Goal: Navigation & Orientation: Find specific page/section

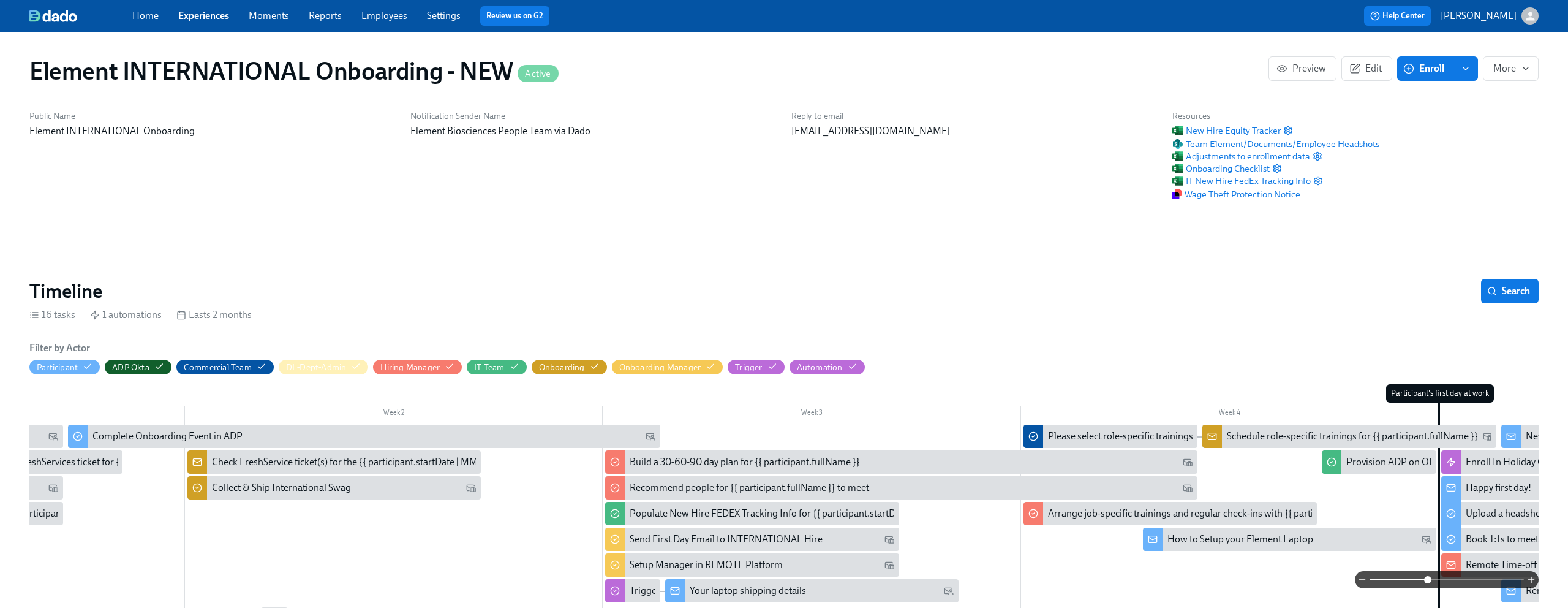
scroll to position [0, 1384]
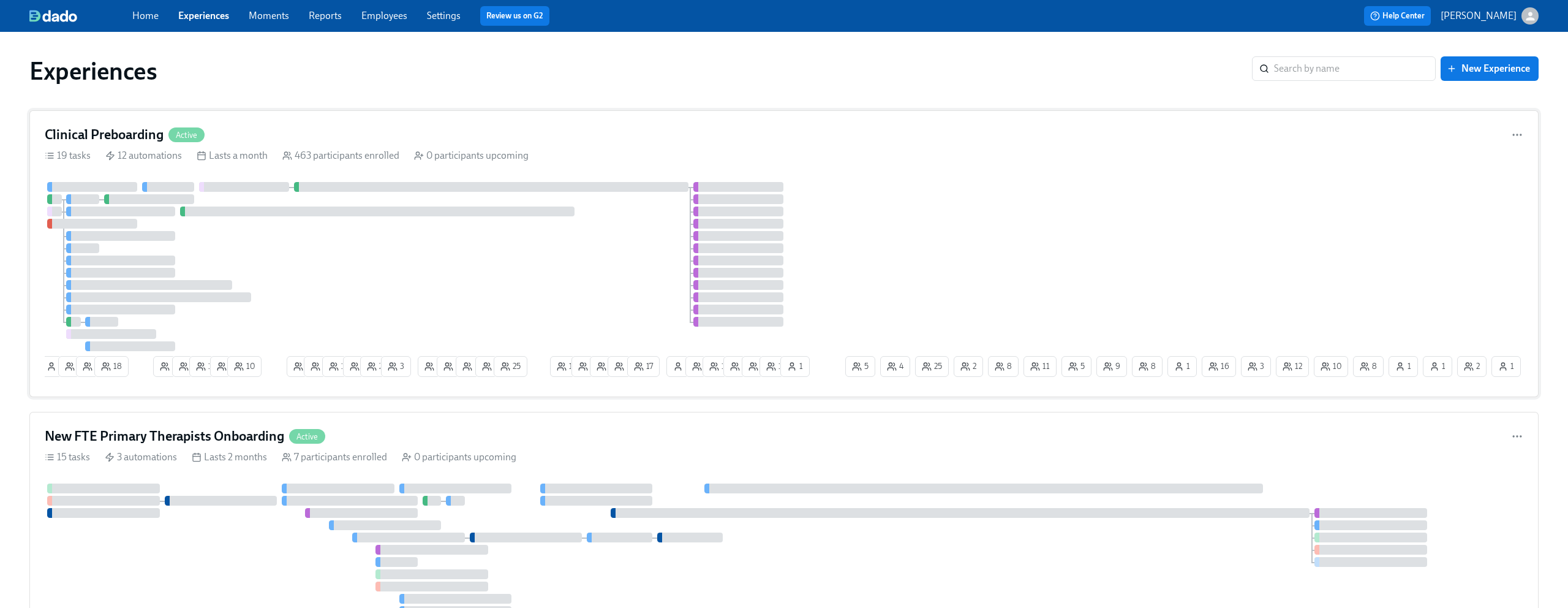
click at [422, 124] on div "Clinical Preboarding Active 19 tasks 12 automations Lasts a month 463 participa…" at bounding box center [784, 253] width 1508 height 287
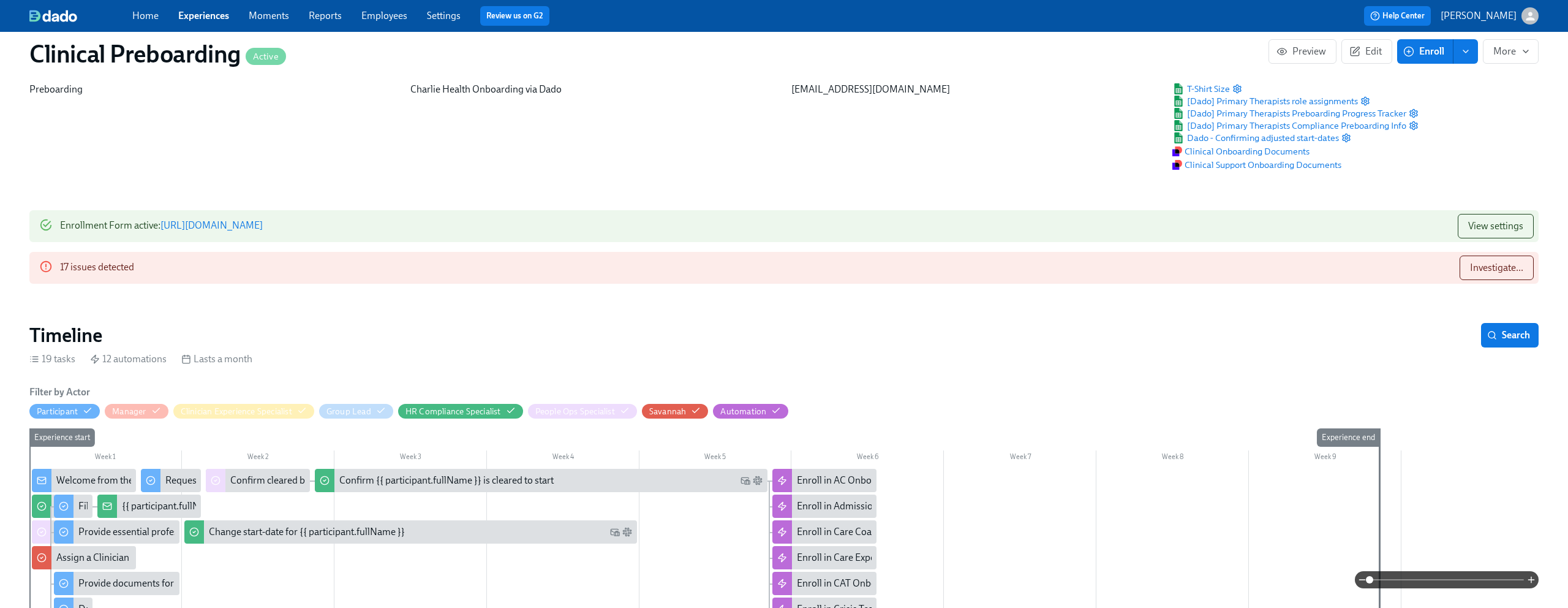
scroll to position [45, 0]
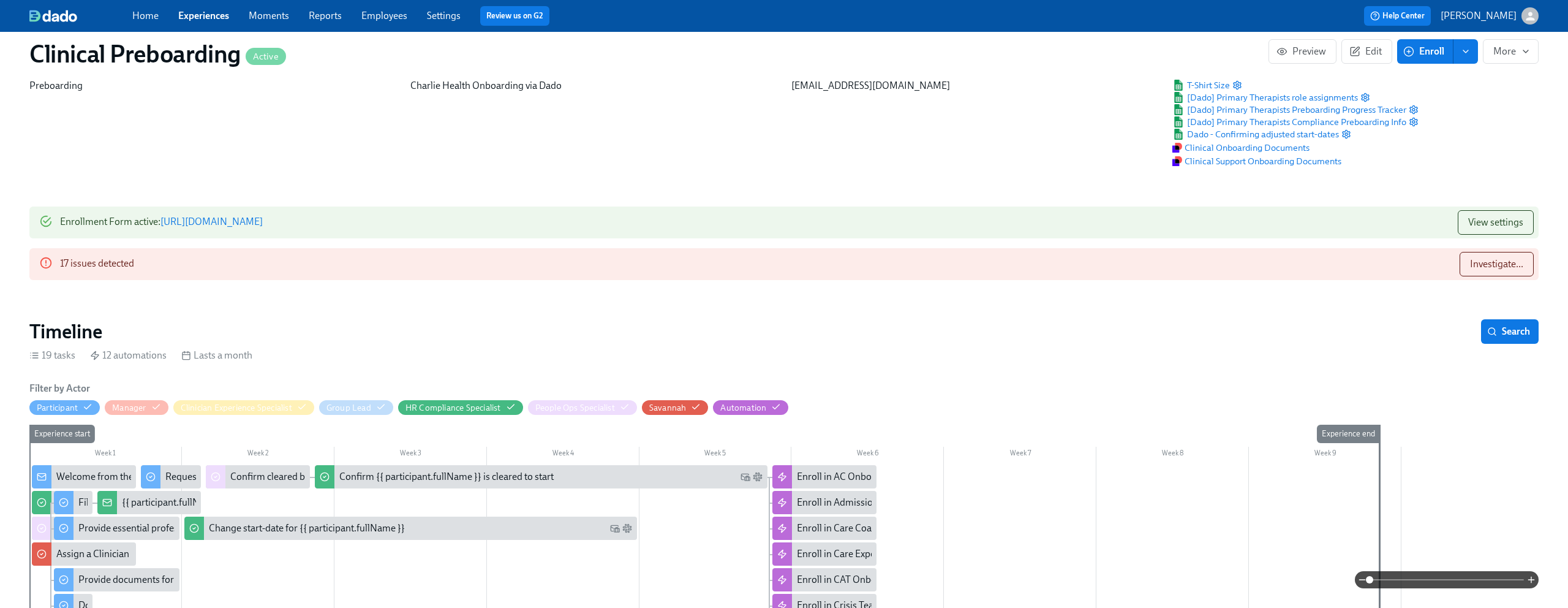
click at [370, 16] on link "Employees" at bounding box center [384, 15] width 46 height 12
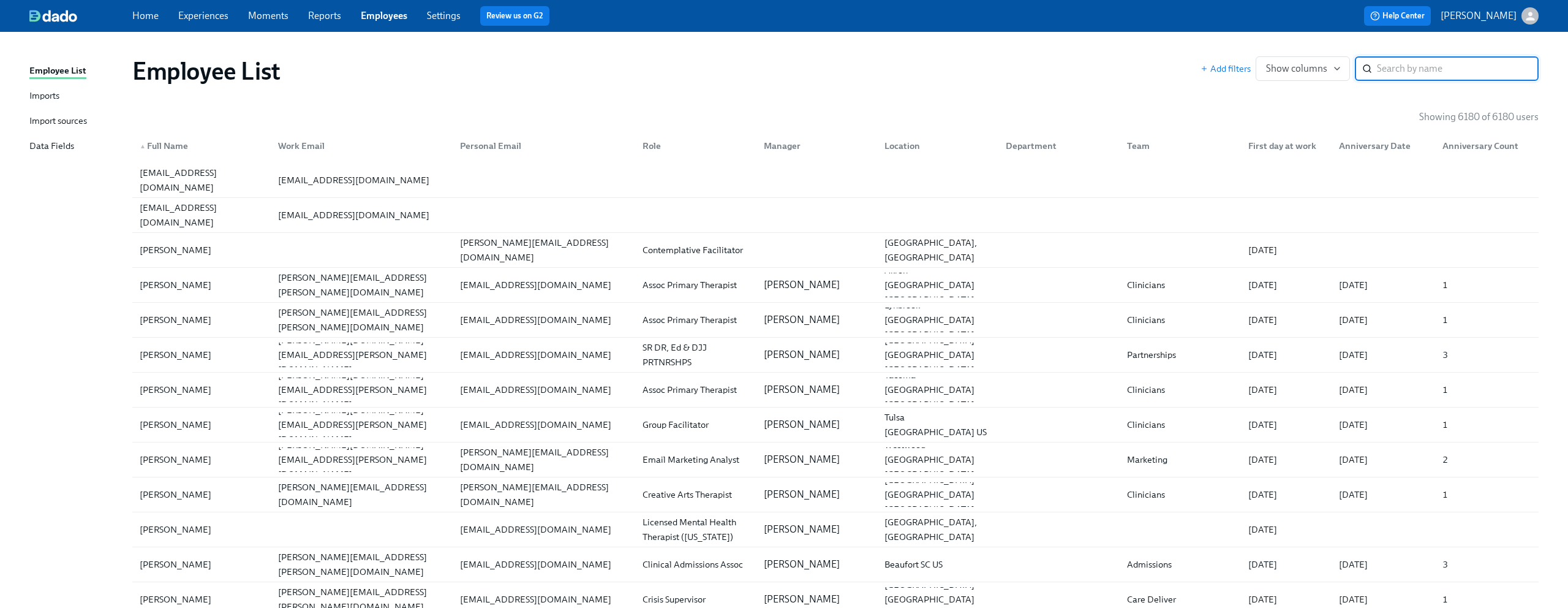
click at [60, 119] on div "Import sources" at bounding box center [59, 121] width 58 height 15
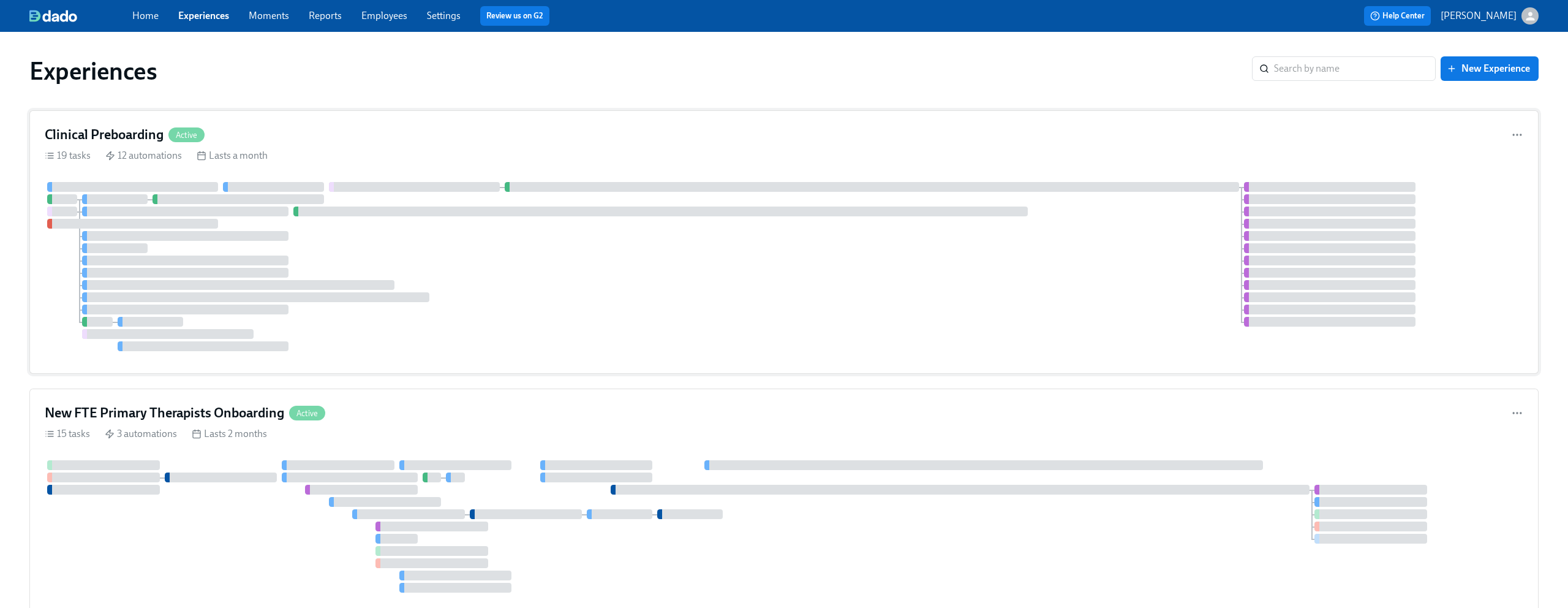
click at [420, 139] on div "Clinical Preboarding Active" at bounding box center [783, 134] width 1478 height 18
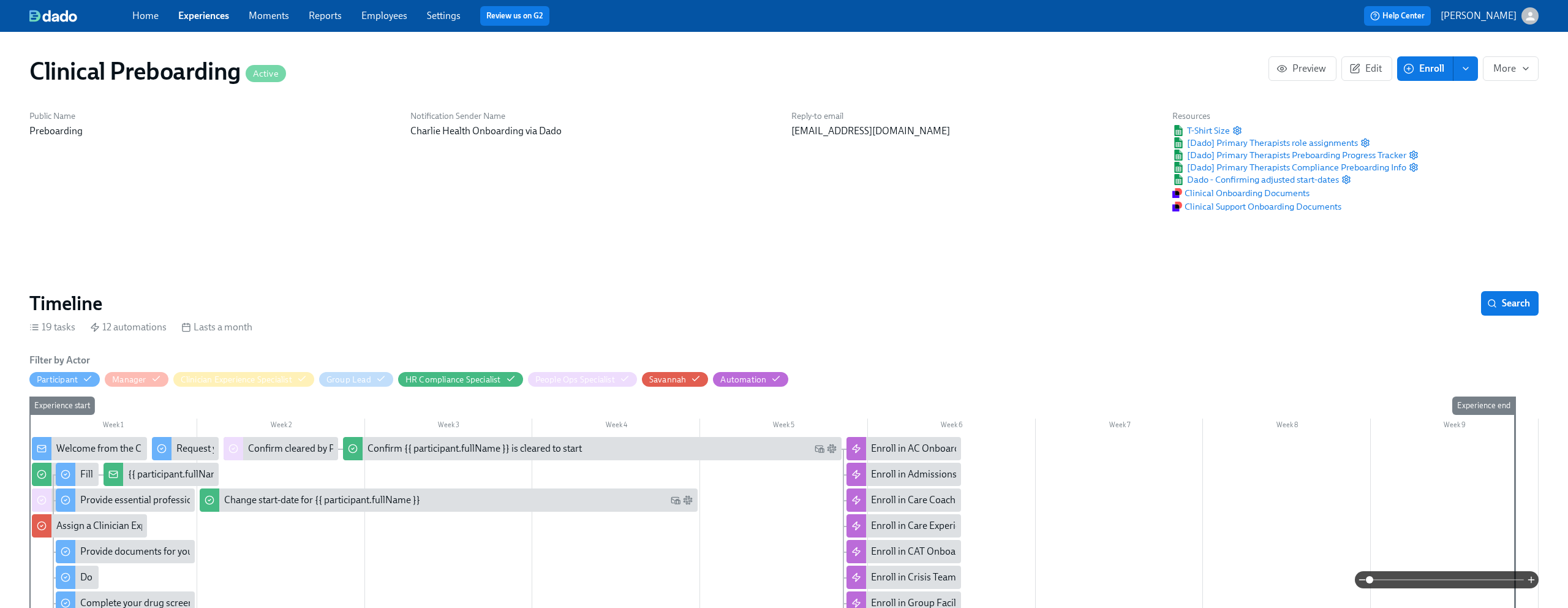
click at [380, 12] on link "Employees" at bounding box center [384, 15] width 46 height 12
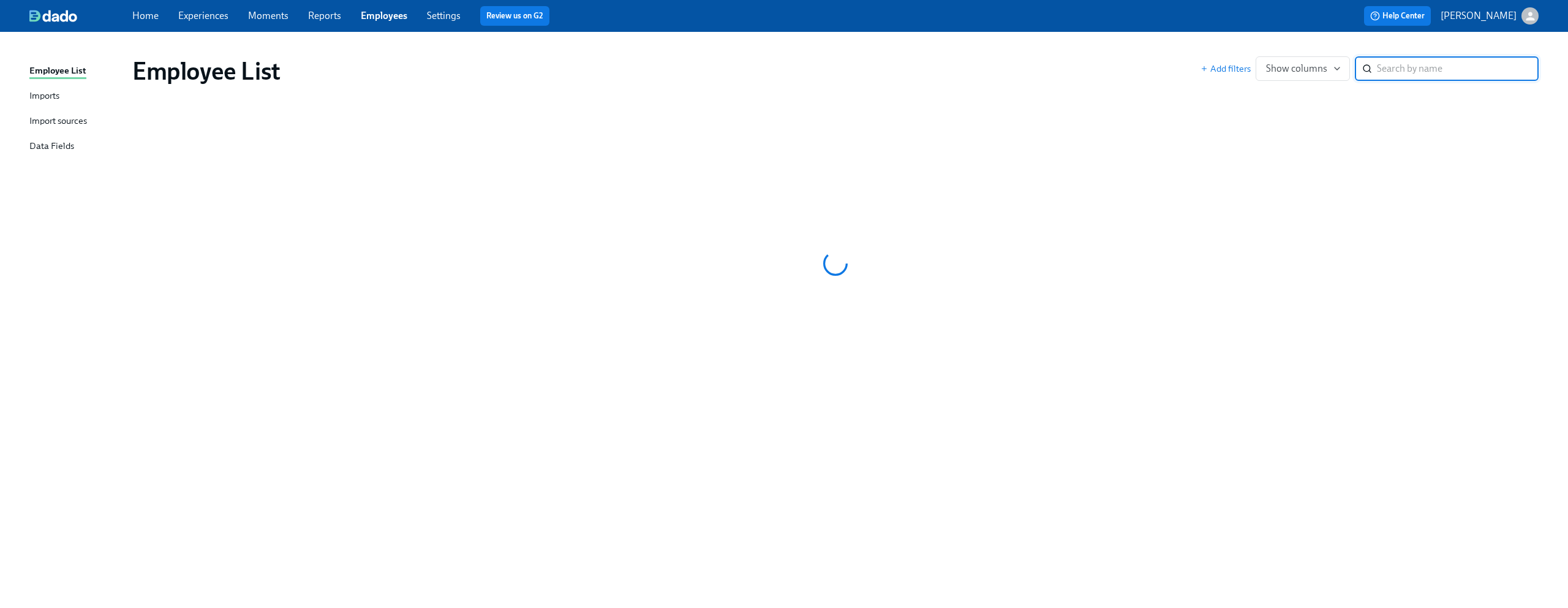
click at [454, 14] on link "Settings" at bounding box center [443, 15] width 34 height 12
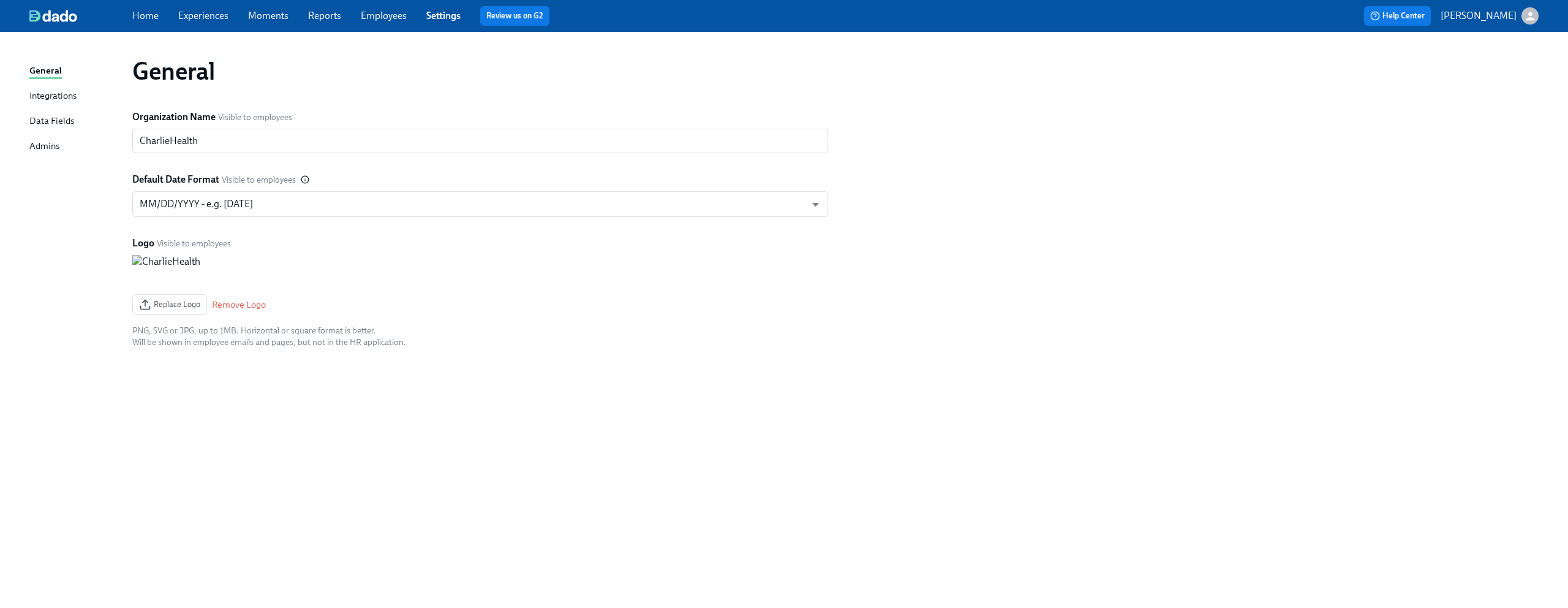
click at [369, 22] on span "Employees" at bounding box center [383, 16] width 46 height 13
click at [376, 15] on link "Employees" at bounding box center [383, 15] width 46 height 12
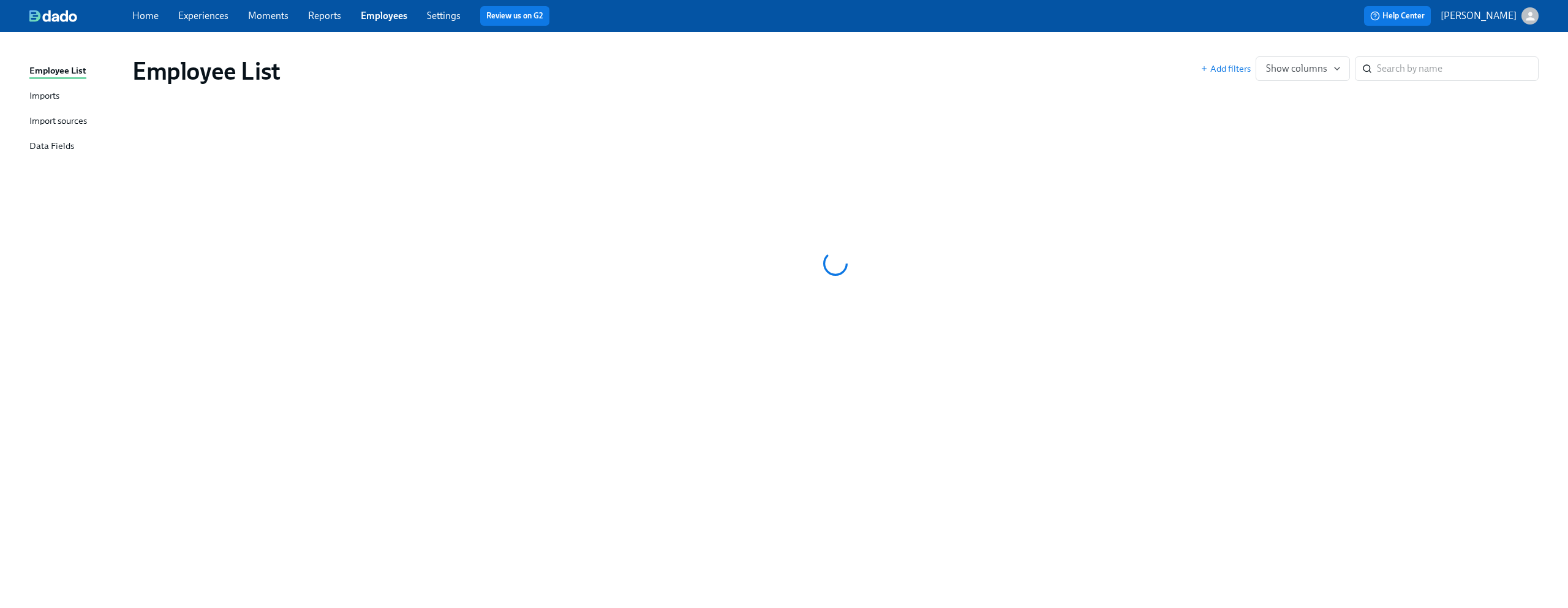
click at [36, 122] on div "Import sources" at bounding box center [59, 121] width 58 height 15
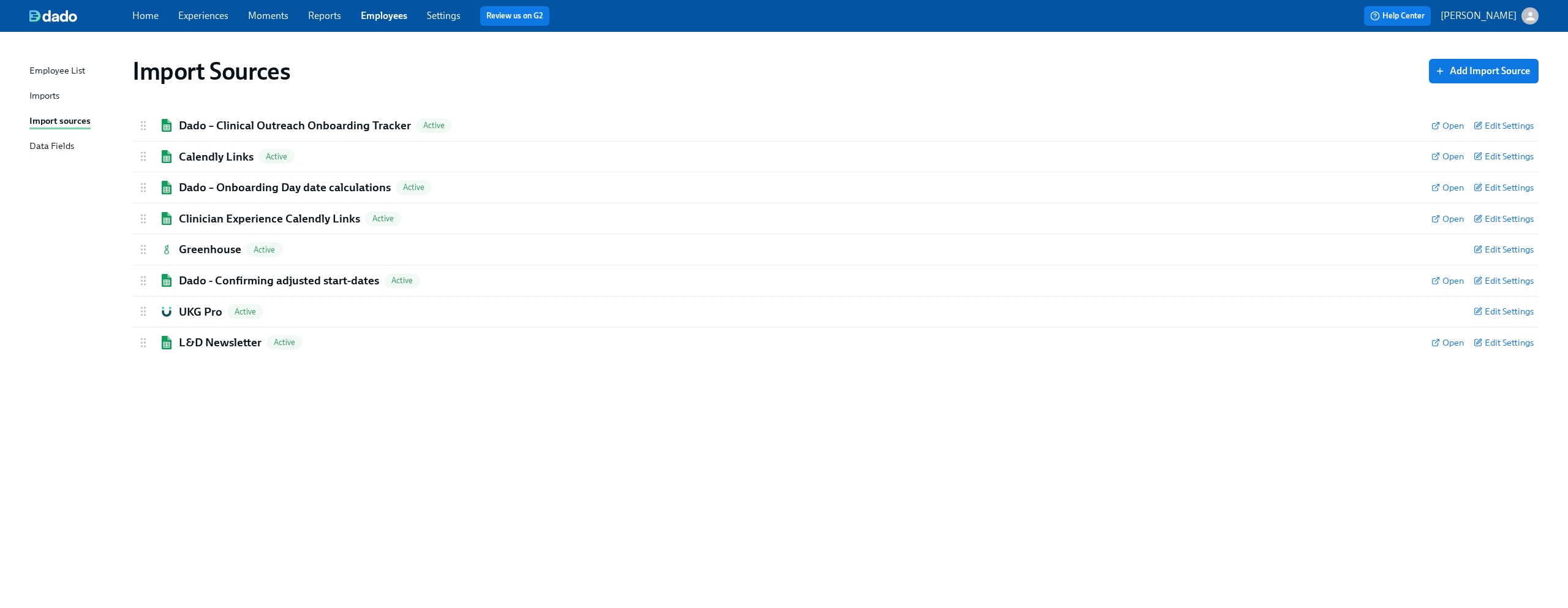
click at [317, 405] on div "Import Sources Add Import Source Dado – Clinical Outreach Onboarding Tracker Ac…" at bounding box center [784, 312] width 1508 height 532
click at [398, 410] on div "Import Sources Add Import Source Dado – Clinical Outreach Onboarding Tracker Ac…" at bounding box center [784, 312] width 1508 height 532
click at [320, 406] on div "Import Sources Add Import Source Dado – Clinical Outreach Onboarding Tracker Ac…" at bounding box center [784, 312] width 1508 height 532
click at [189, 16] on link "Experiences" at bounding box center [203, 15] width 50 height 12
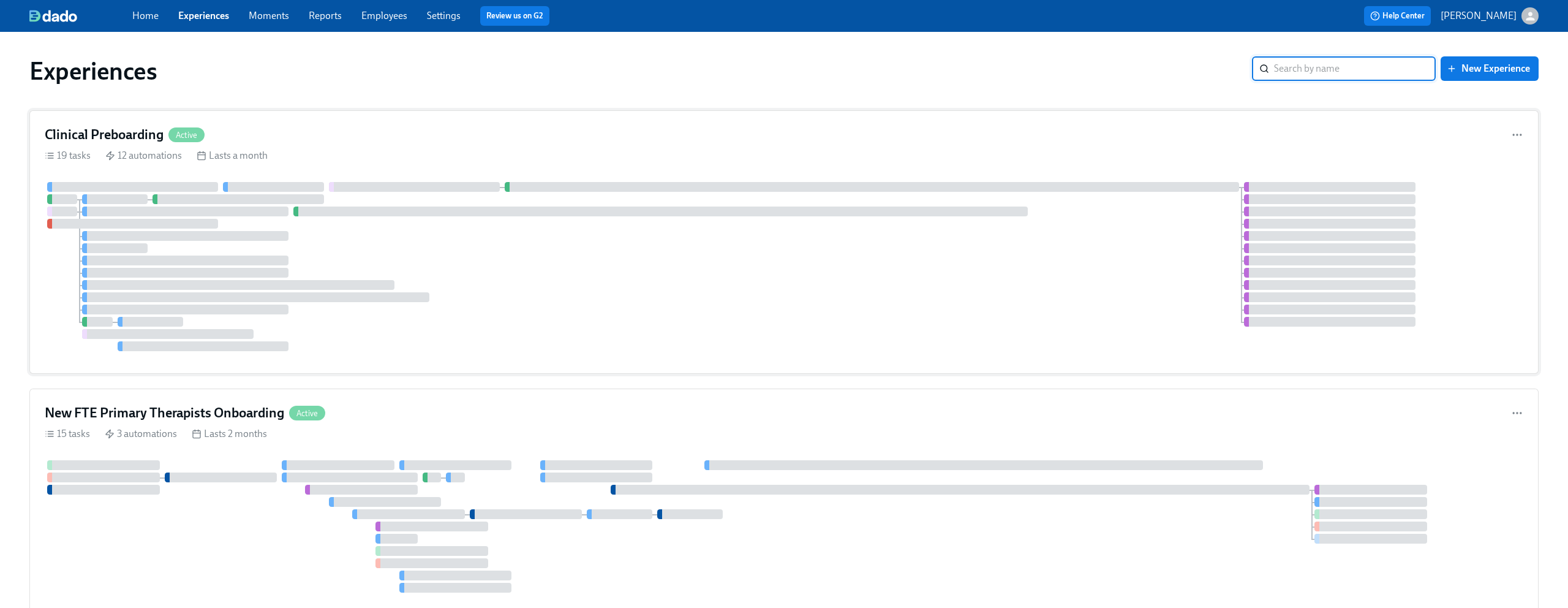
click at [396, 147] on div "Clinical Preboarding Active 19 tasks 12 automations Lasts a month" at bounding box center [784, 241] width 1508 height 263
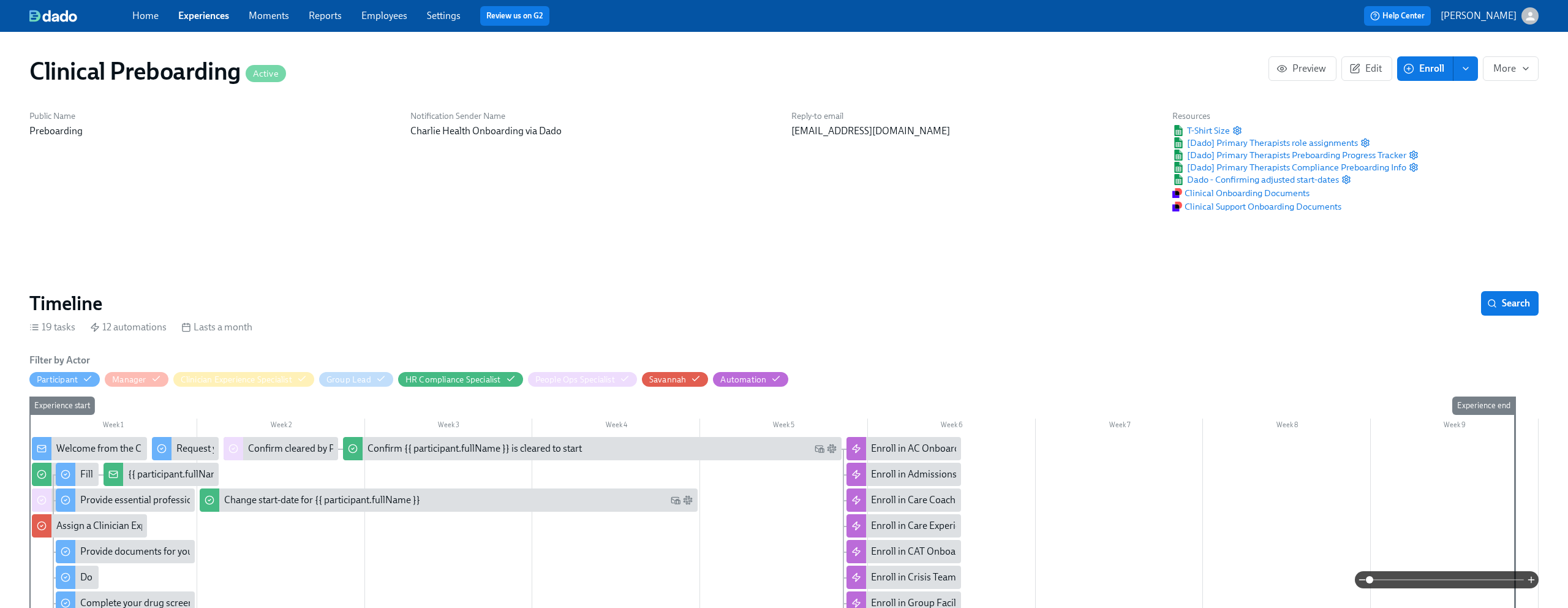
click at [213, 21] on span "Experiences" at bounding box center [203, 16] width 51 height 13
click at [216, 18] on link "Experiences" at bounding box center [203, 15] width 51 height 12
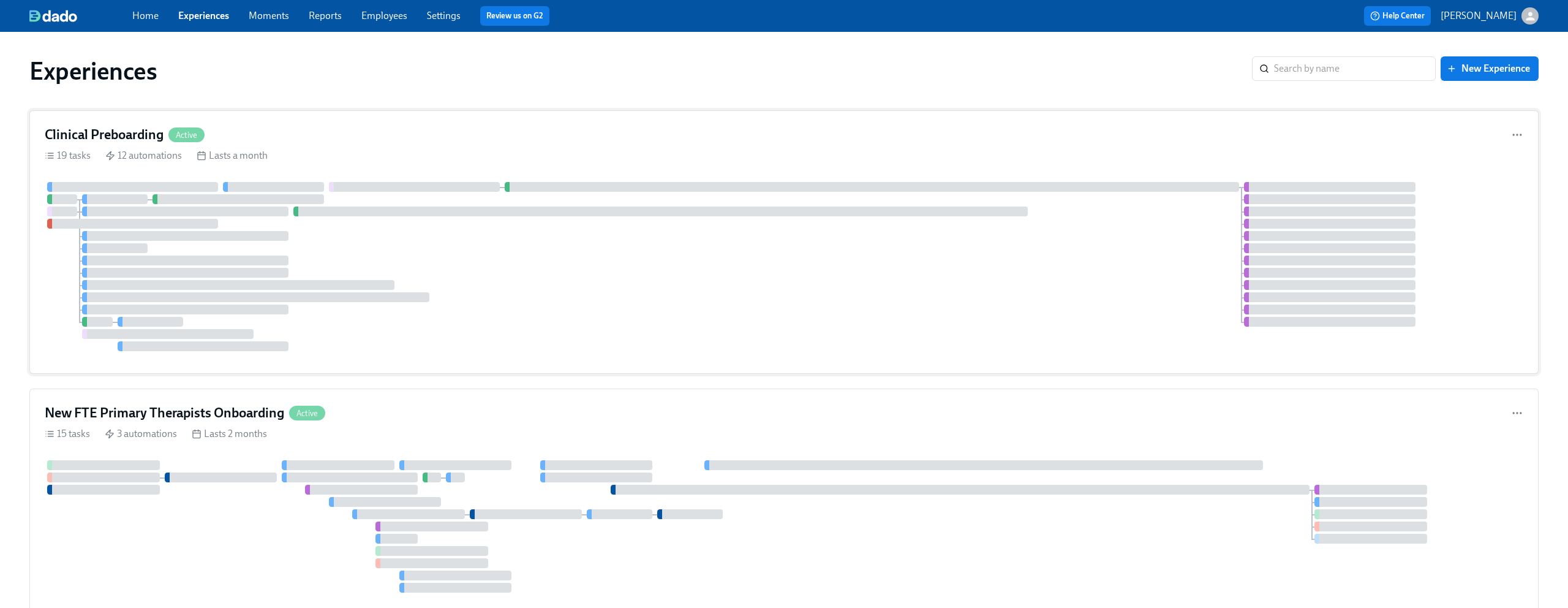
click at [460, 139] on div "Clinical Preboarding Active" at bounding box center [783, 134] width 1478 height 18
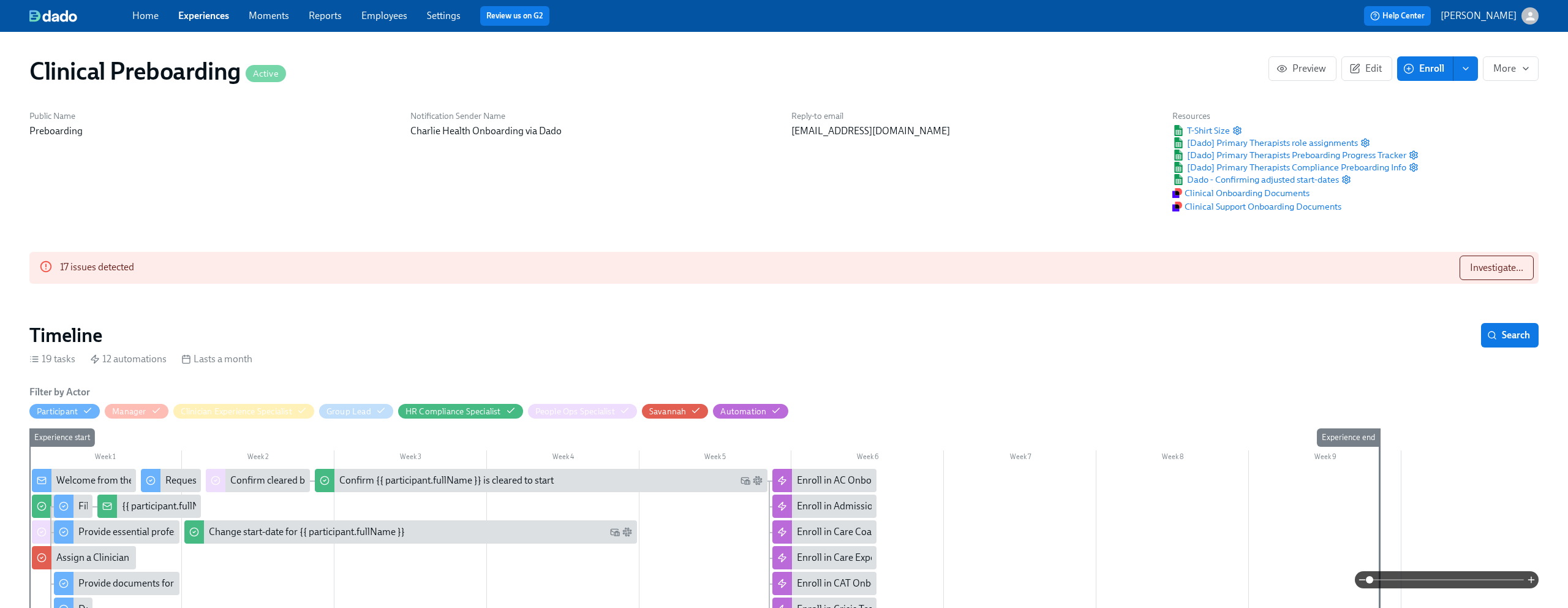
scroll to position [0, 14894]
click at [1521, 269] on span "Investigate..." at bounding box center [1496, 267] width 53 height 13
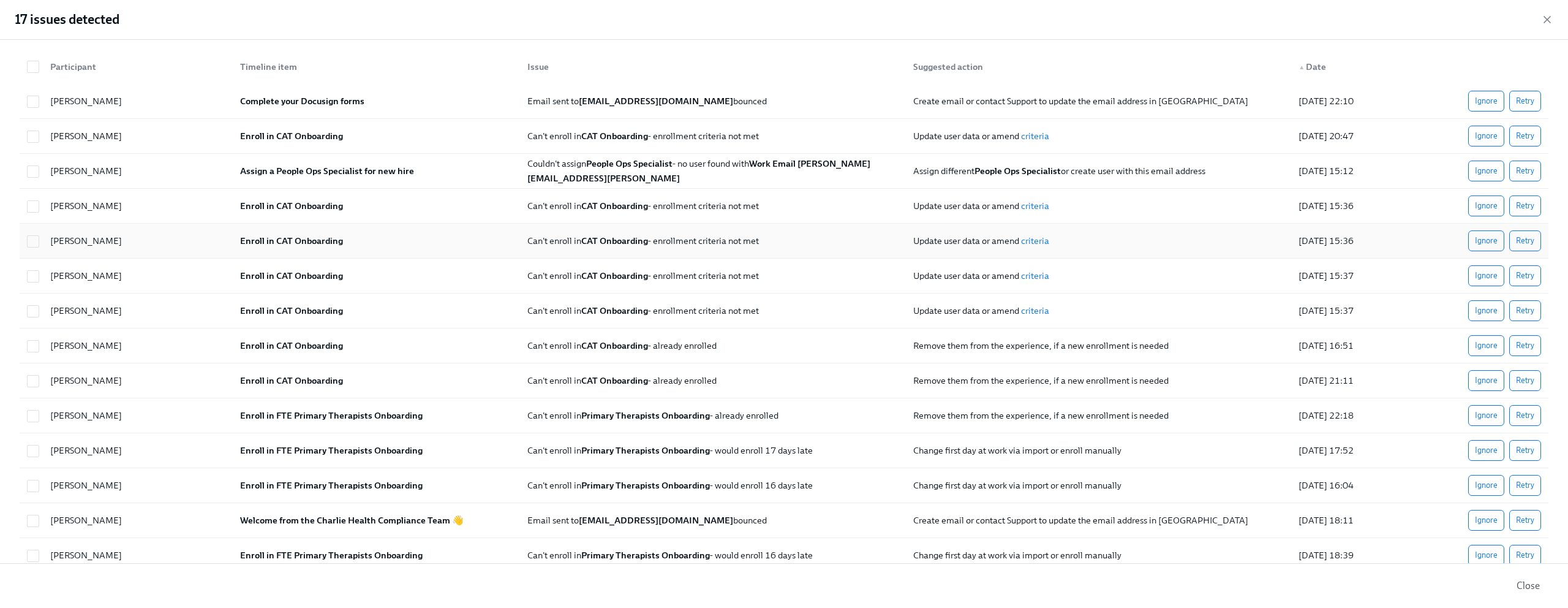
scroll to position [0, 0]
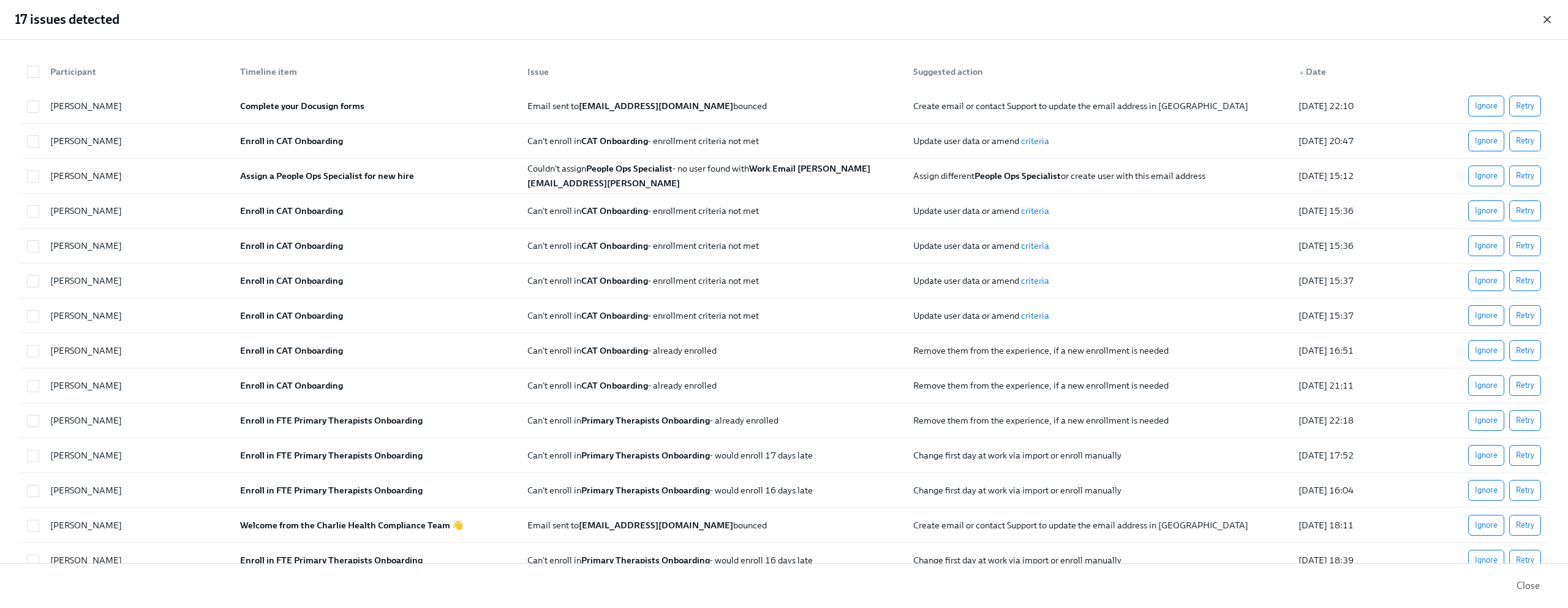
click at [1548, 19] on icon "button" at bounding box center [1547, 19] width 13 height 13
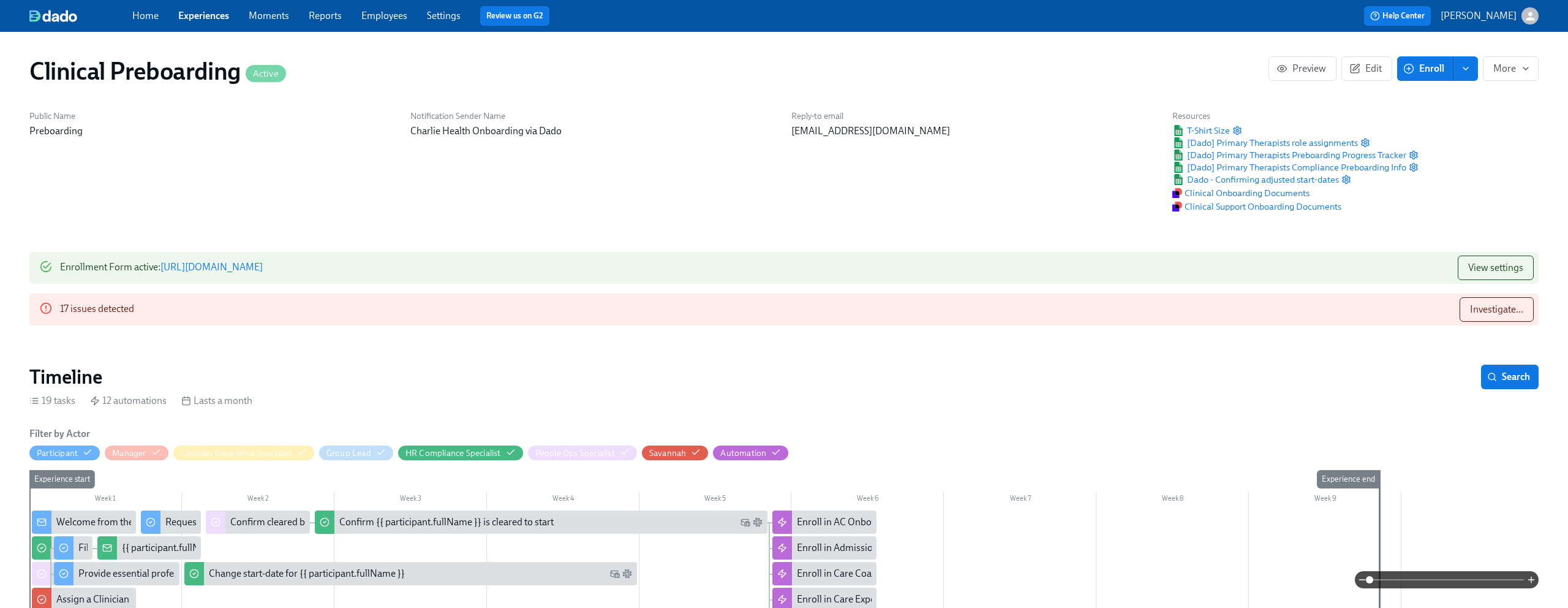
click at [1154, 103] on div "Reply-to email newhireonboarding@charliehealth.com" at bounding box center [974, 161] width 380 height 117
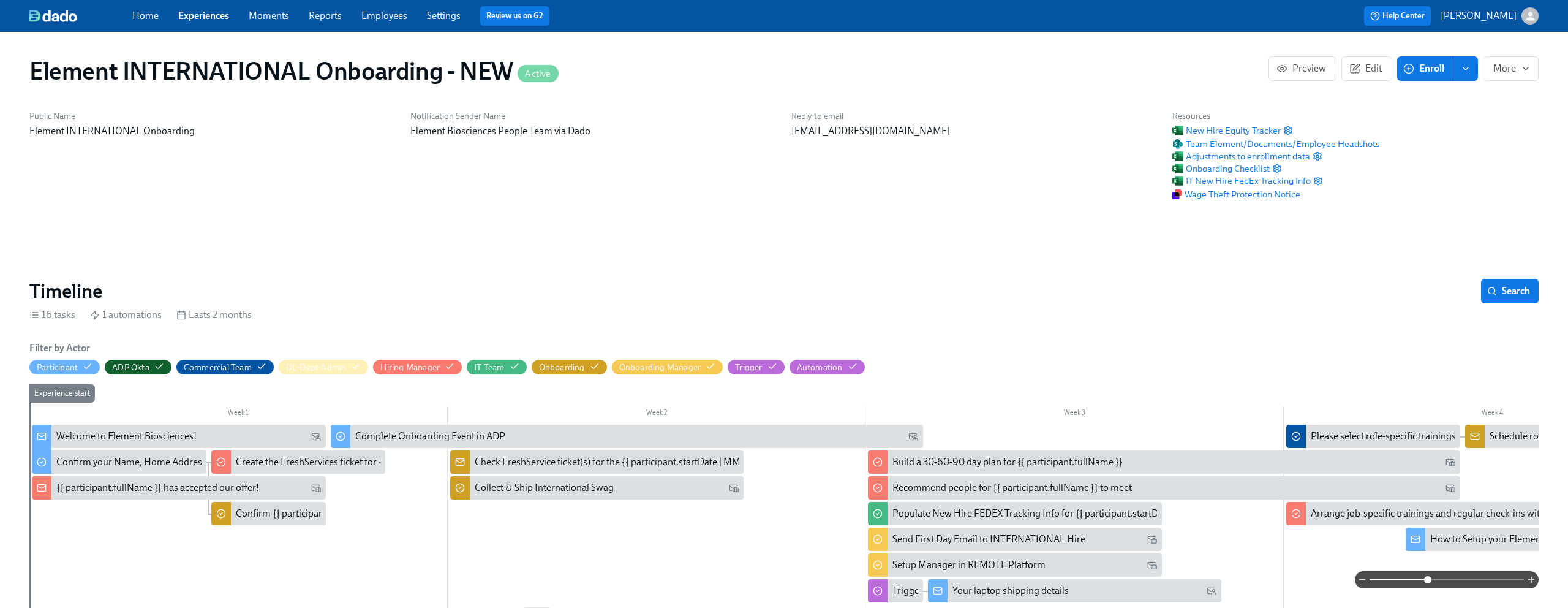
scroll to position [0, 1384]
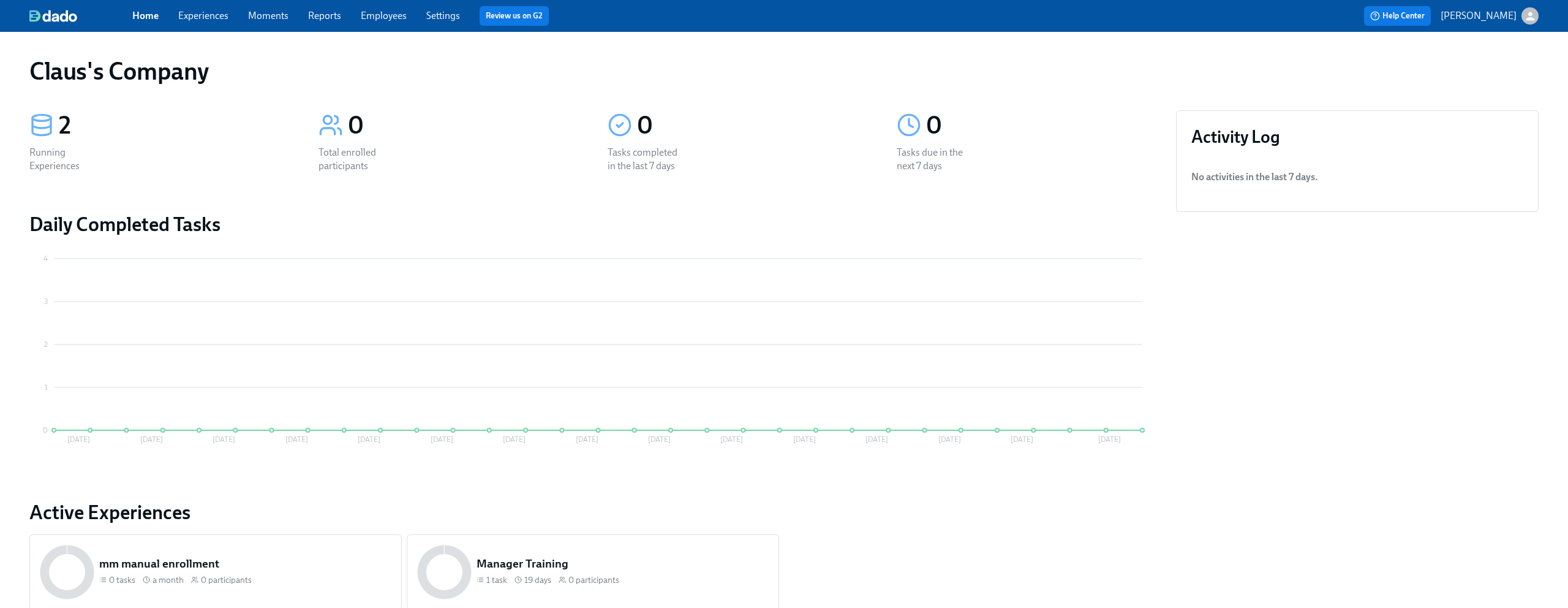
click at [223, 16] on link "Experiences" at bounding box center [203, 15] width 50 height 12
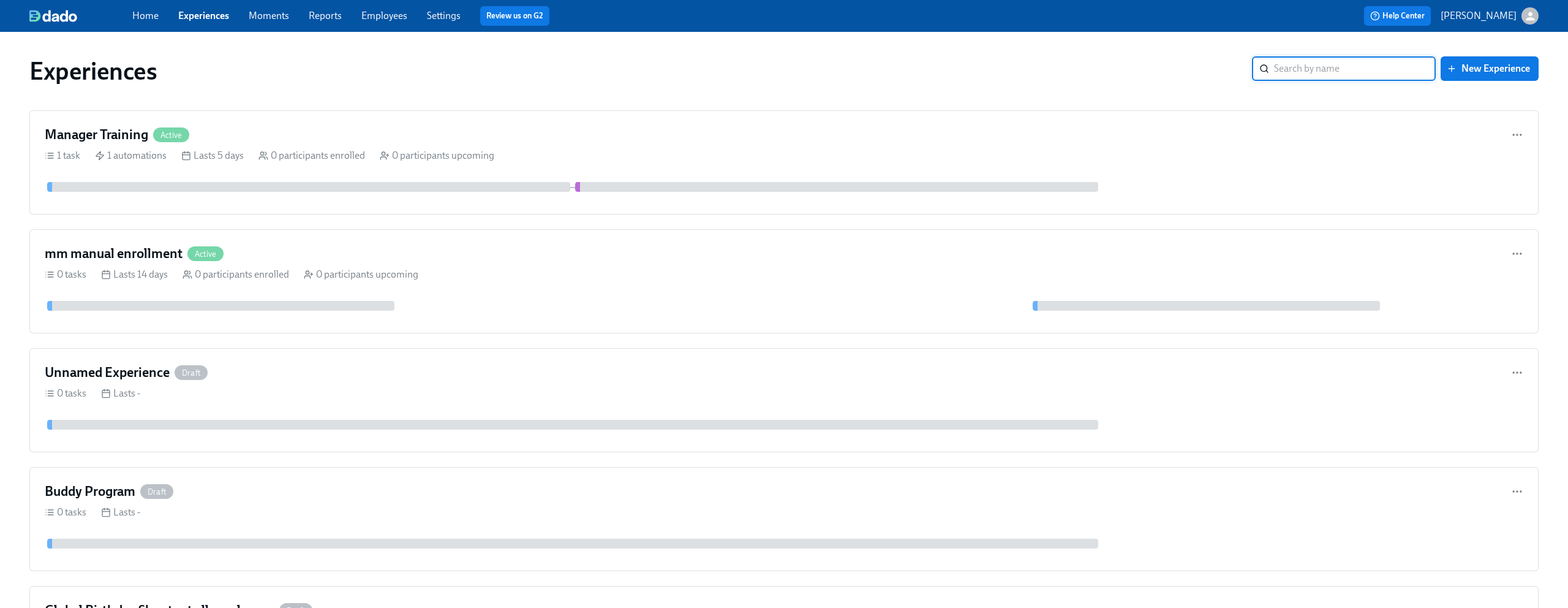
click at [139, 16] on link "Home" at bounding box center [144, 15] width 26 height 12
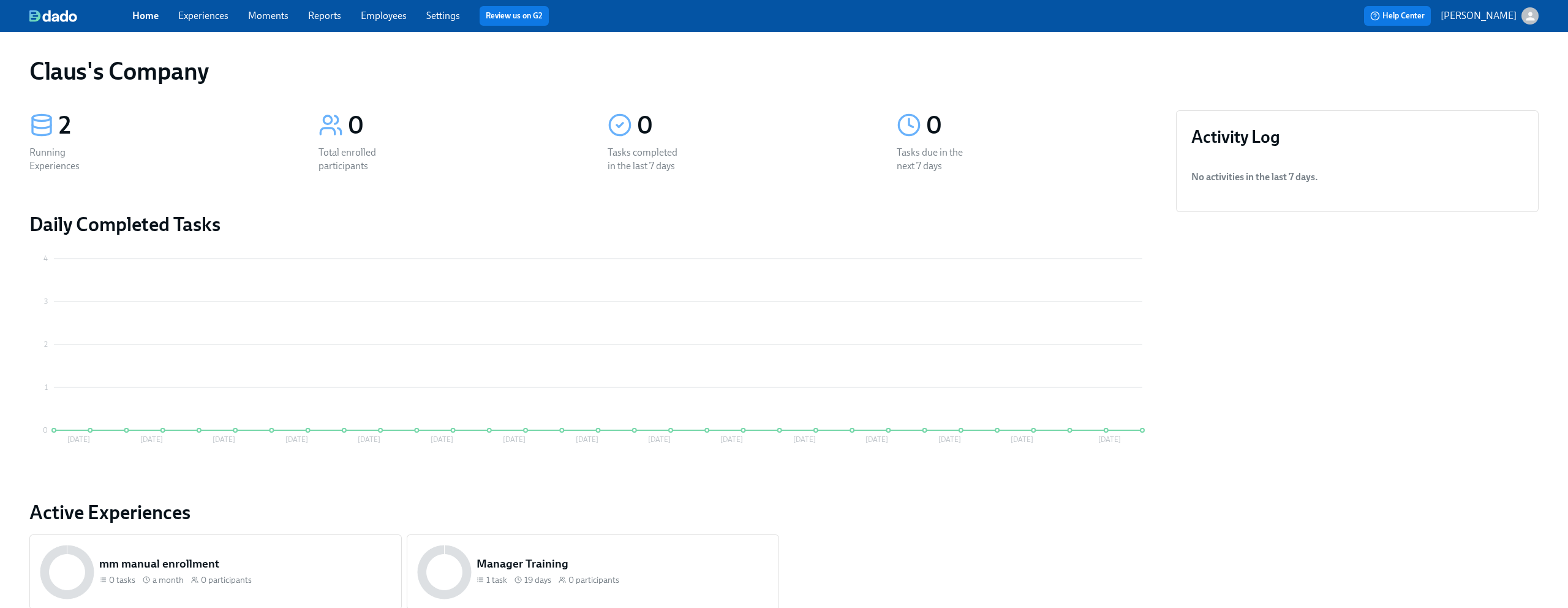
click at [1529, 15] on icon "button" at bounding box center [1529, 15] width 9 height 9
click at [1488, 75] on span "Switch organization..." at bounding box center [1471, 71] width 116 height 13
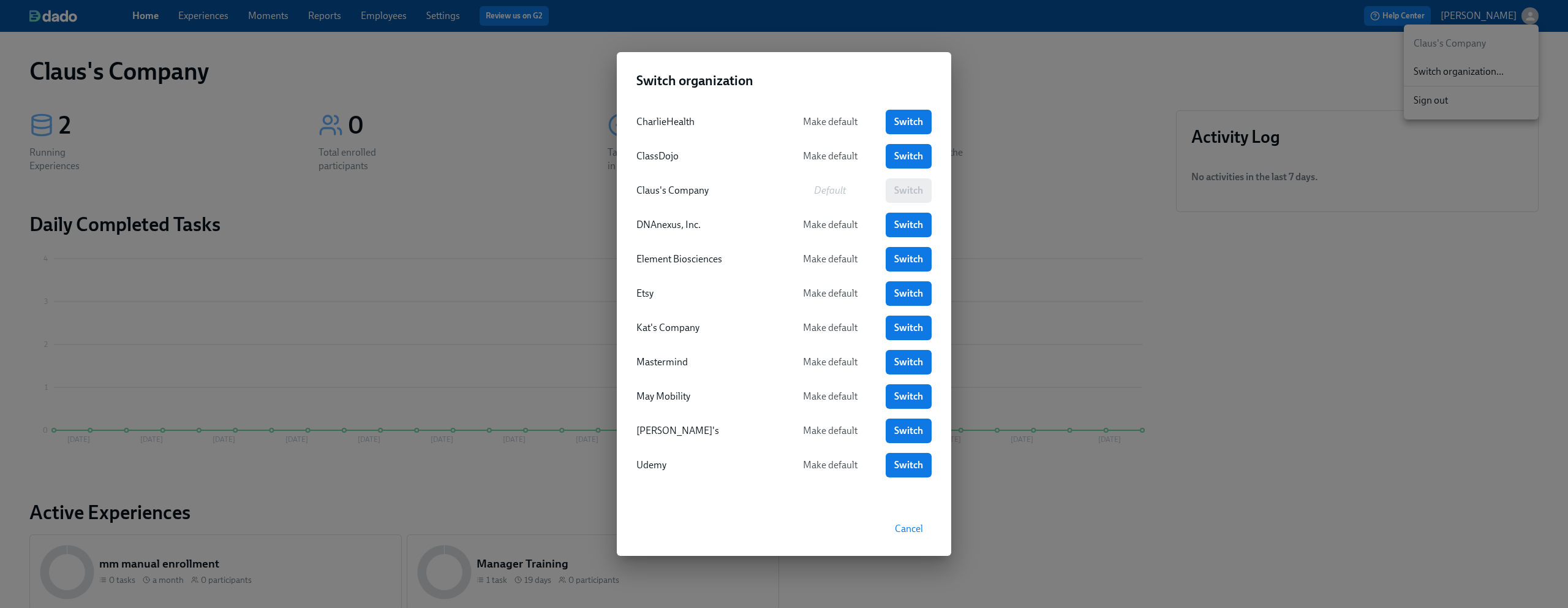
click at [1099, 129] on div "Switch organization CharlieHealth Make default Switch ClassDojo Make default Sw…" at bounding box center [784, 304] width 1568 height 608
